Goal: Information Seeking & Learning: Learn about a topic

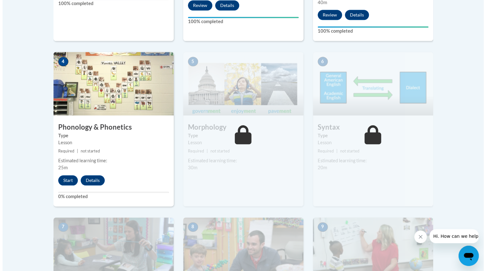
scroll to position [345, 0]
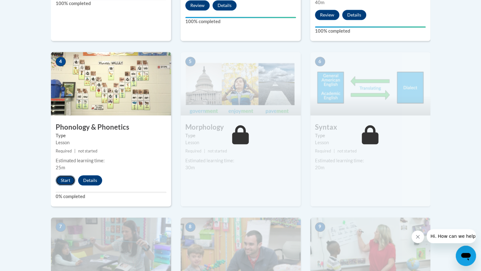
click at [66, 180] on button "Start" at bounding box center [66, 180] width 20 height 10
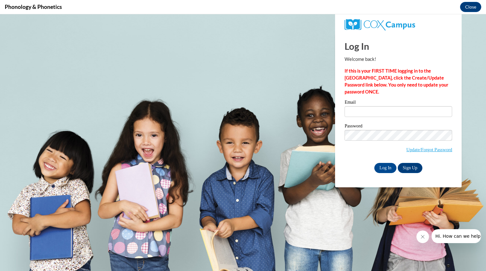
scroll to position [0, 0]
click at [382, 110] on input "Email" at bounding box center [399, 111] width 108 height 11
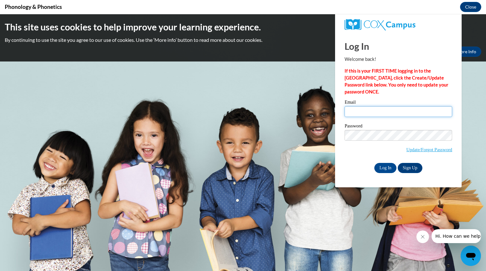
type input "[EMAIL_ADDRESS][DOMAIN_NAME]"
click at [355, 157] on div "Password Update/Forgot Password" at bounding box center [399, 141] width 108 height 37
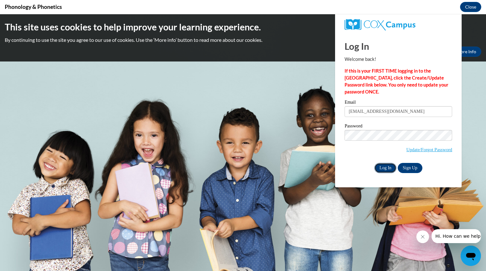
click at [387, 170] on input "Log In" at bounding box center [385, 168] width 22 height 10
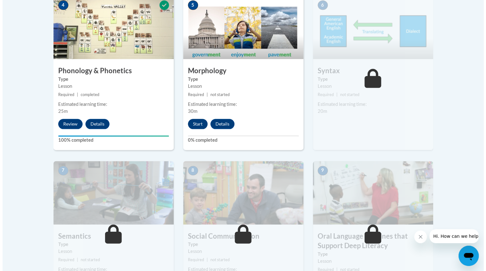
scroll to position [402, 0]
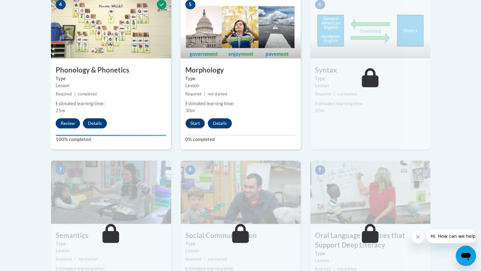
click at [194, 124] on button "Start" at bounding box center [195, 123] width 20 height 10
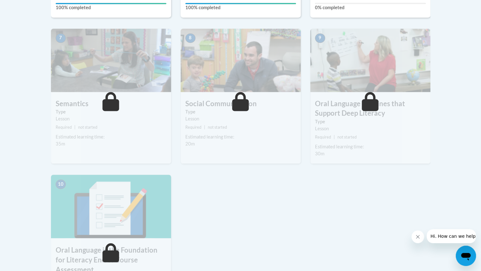
scroll to position [532, 0]
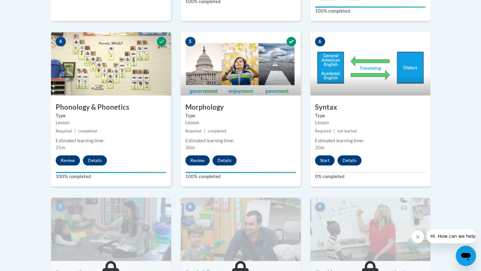
scroll to position [365, 0]
